Goal: Find specific page/section: Find specific page/section

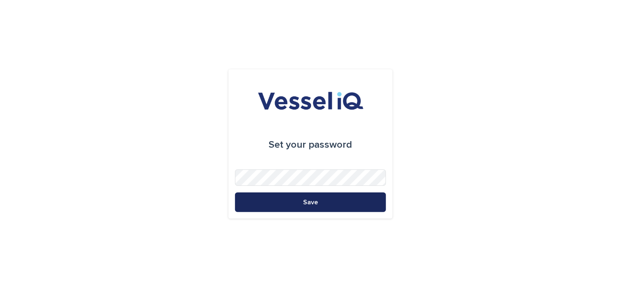
click at [312, 201] on span "Save" at bounding box center [310, 202] width 15 height 7
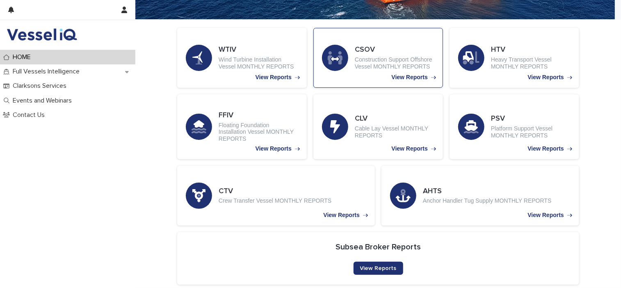
scroll to position [144, 0]
click at [403, 74] on p "View Reports" at bounding box center [410, 77] width 36 height 7
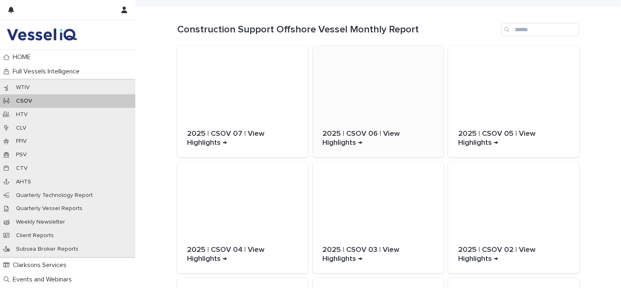
scroll to position [176, 0]
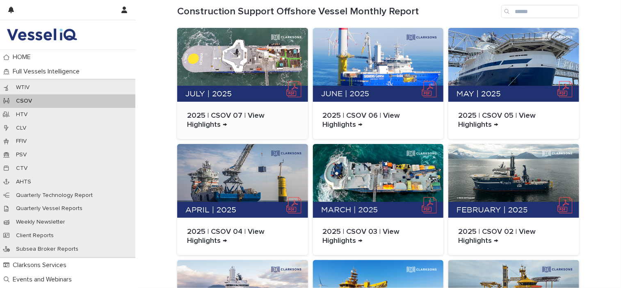
click at [233, 115] on p "2025 | CSOV 07 | View Highlights →" at bounding box center [242, 121] width 111 height 18
